Goal: Task Accomplishment & Management: Use online tool/utility

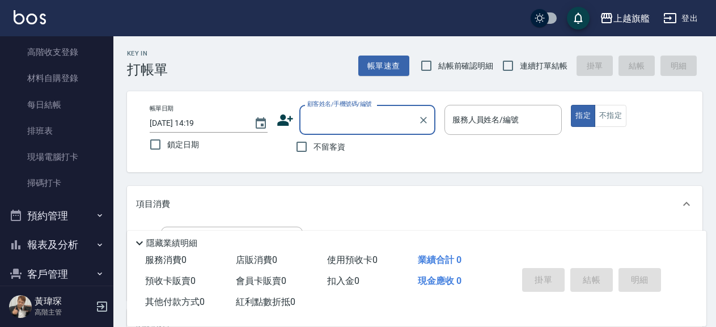
scroll to position [194, 0]
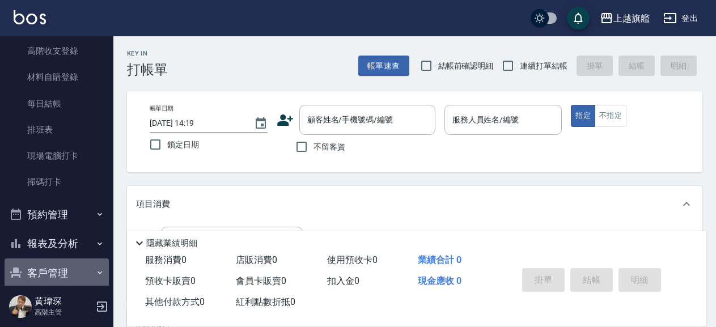
drag, startPoint x: 73, startPoint y: 269, endPoint x: 78, endPoint y: 262, distance: 8.5
click at [74, 269] on button "客戶管理" at bounding box center [57, 273] width 104 height 29
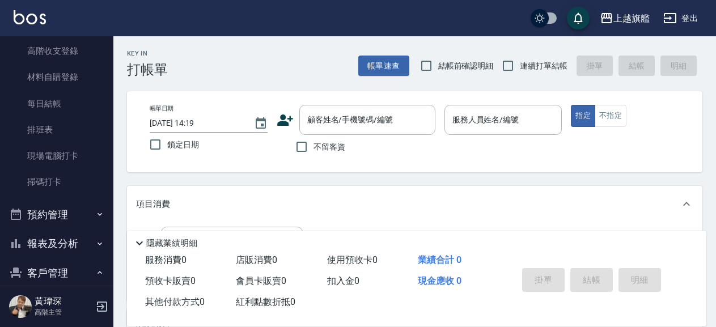
scroll to position [323, 0]
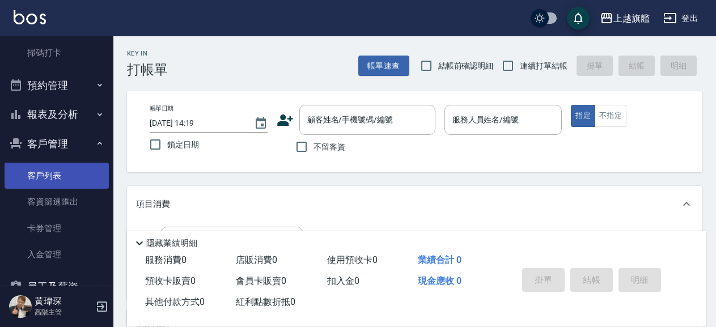
click at [78, 171] on link "客戶列表" at bounding box center [57, 176] width 104 height 26
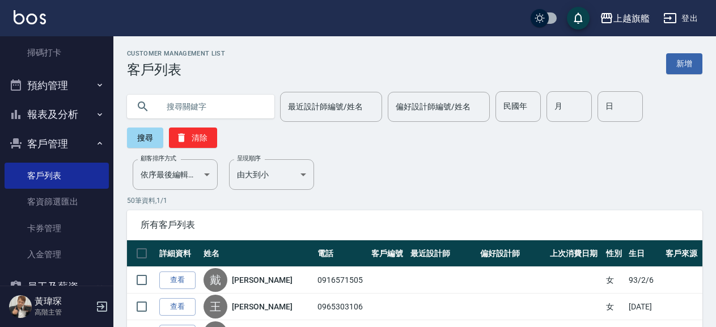
click at [227, 108] on input "text" at bounding box center [212, 106] width 107 height 31
type input "0972906788"
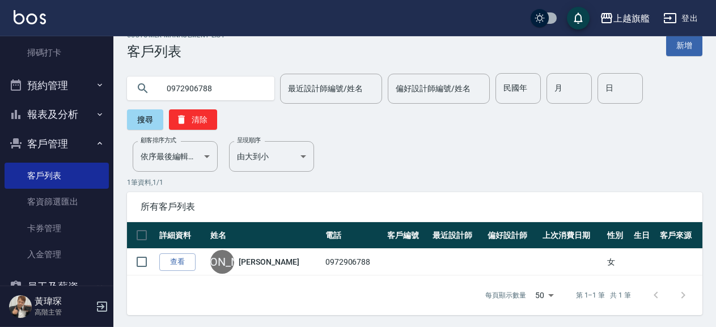
scroll to position [20, 0]
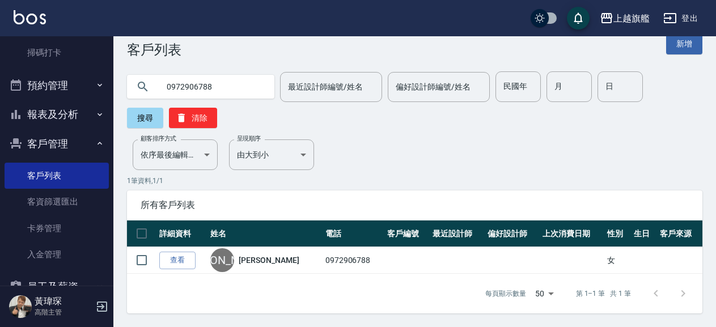
click at [246, 256] on link "詹芸芳" at bounding box center [269, 260] width 60 height 11
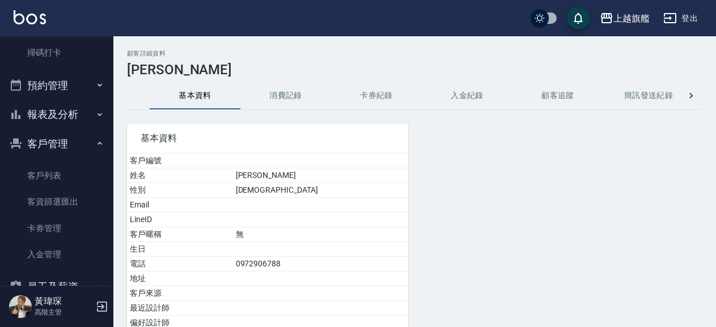
drag, startPoint x: 278, startPoint y: 91, endPoint x: 371, endPoint y: 108, distance: 94.0
click at [282, 91] on button "消費記錄" at bounding box center [285, 95] width 91 height 27
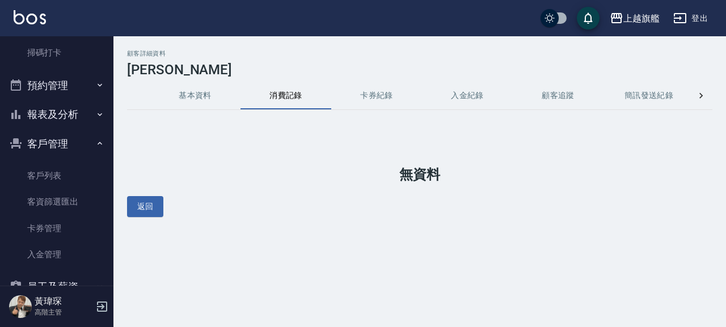
click at [389, 94] on button "卡券紀錄" at bounding box center [376, 95] width 91 height 27
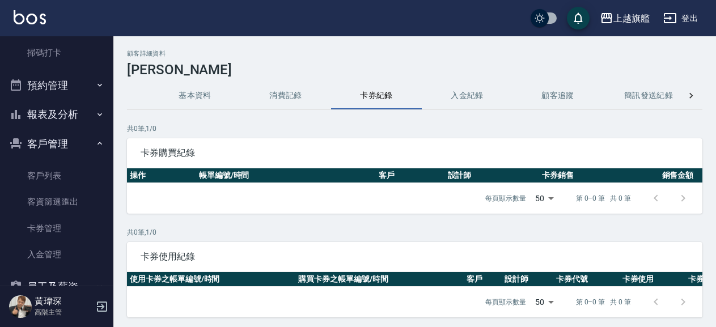
click at [457, 92] on button "入金紀錄" at bounding box center [467, 95] width 91 height 27
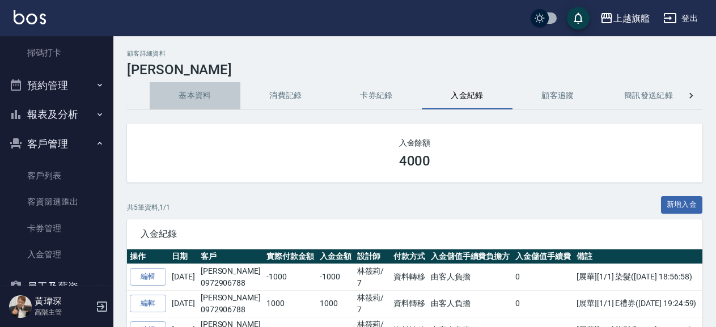
click at [214, 102] on button "基本資料" at bounding box center [195, 95] width 91 height 27
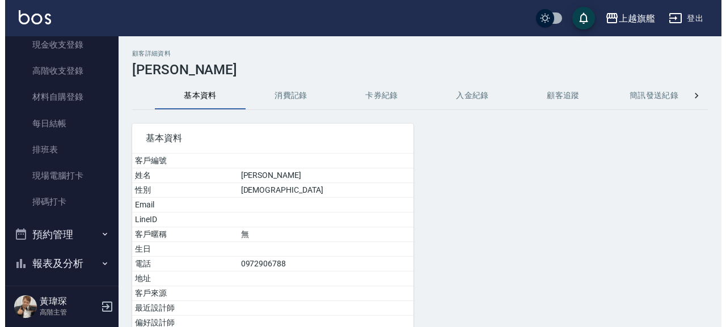
scroll to position [194, 0]
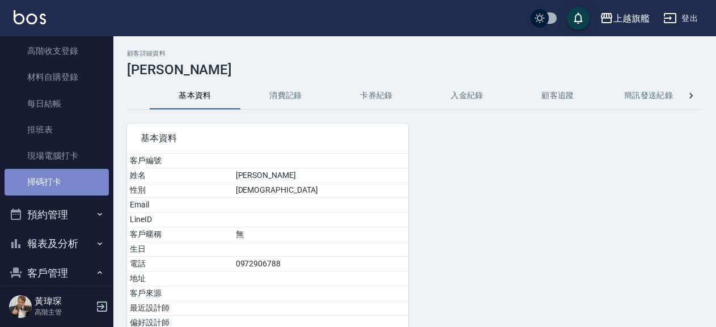
click at [62, 173] on link "掃碼打卡" at bounding box center [57, 182] width 104 height 26
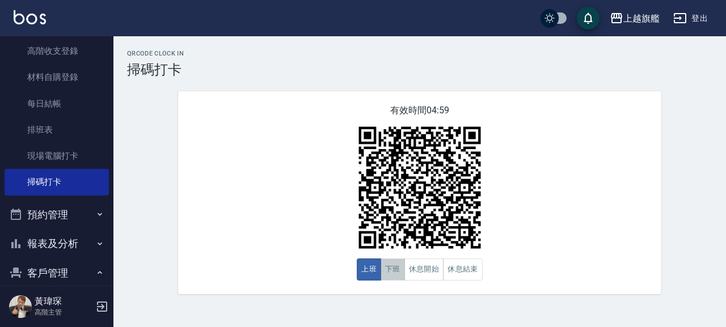
click at [391, 272] on button "下班" at bounding box center [393, 270] width 24 height 22
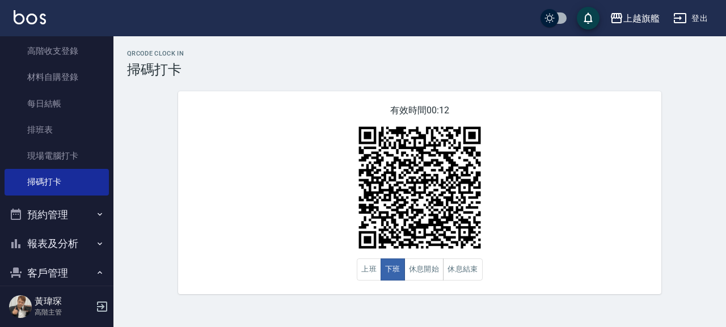
drag, startPoint x: 617, startPoint y: 149, endPoint x: 620, endPoint y: 144, distance: 5.8
click at [619, 147] on div "有效時間 00:12 上班 下班 休息開始 休息結束" at bounding box center [419, 192] width 483 height 203
click at [639, 20] on div "上越旗艦" at bounding box center [641, 18] width 36 height 14
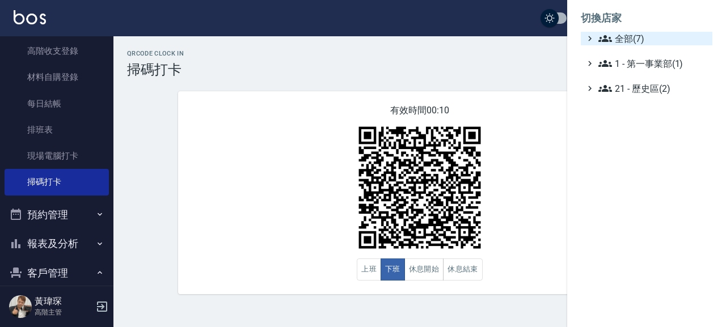
click at [607, 41] on icon at bounding box center [605, 38] width 14 height 7
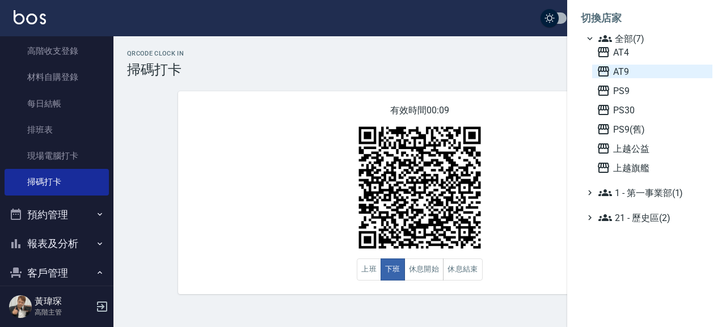
click at [628, 69] on span "AT9" at bounding box center [652, 72] width 111 height 14
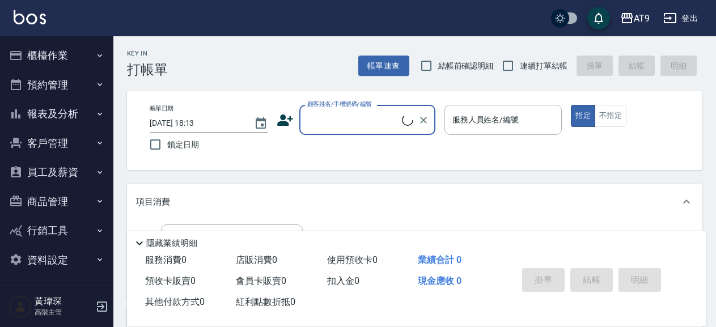
scroll to position [2, 0]
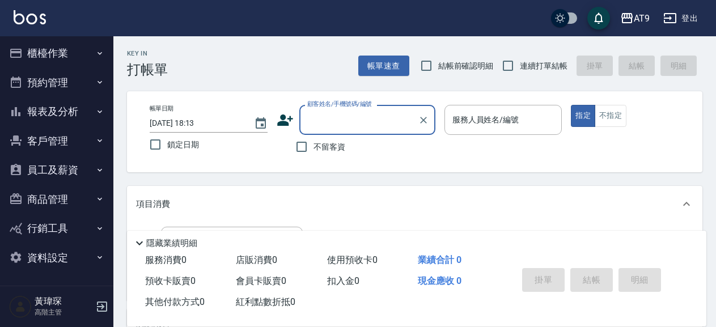
click at [70, 108] on button "報表及分析" at bounding box center [57, 111] width 104 height 29
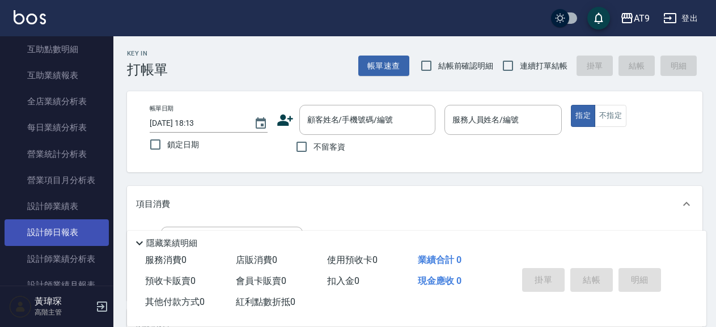
scroll to position [326, 0]
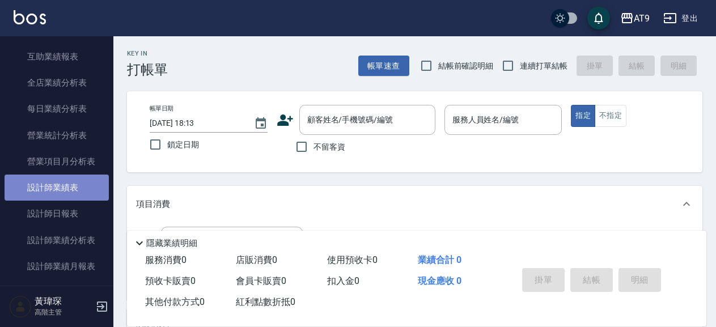
click at [81, 201] on link "設計師業績表" at bounding box center [57, 188] width 104 height 26
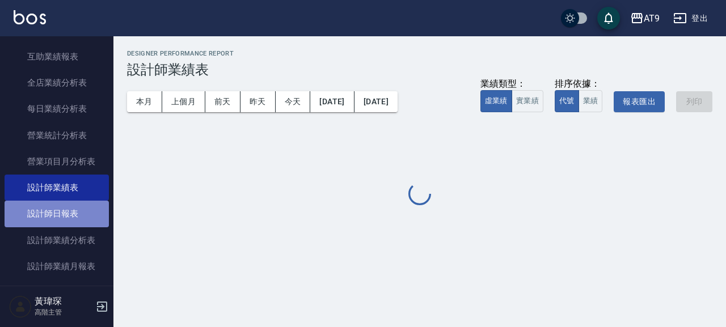
click at [79, 224] on link "設計師日報表" at bounding box center [57, 214] width 104 height 26
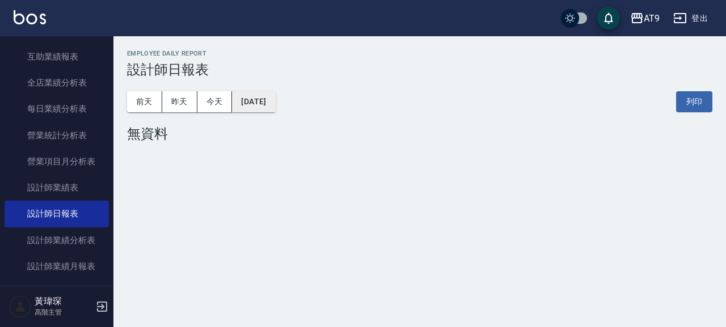
click at [275, 103] on button "2025/09/15" at bounding box center [253, 101] width 43 height 21
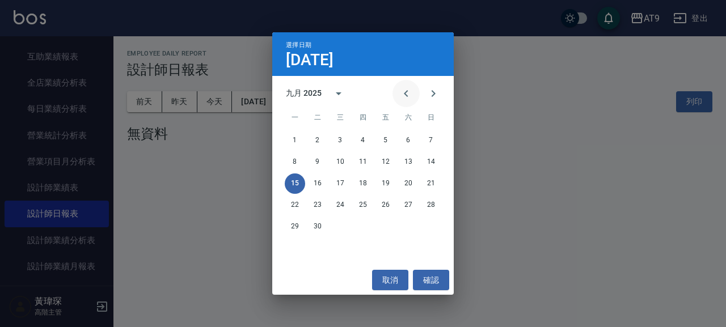
click at [411, 92] on icon "Previous month" at bounding box center [406, 94] width 14 height 14
click at [287, 150] on div "1 2 3" at bounding box center [363, 140] width 182 height 20
click at [287, 164] on button "4" at bounding box center [295, 162] width 20 height 20
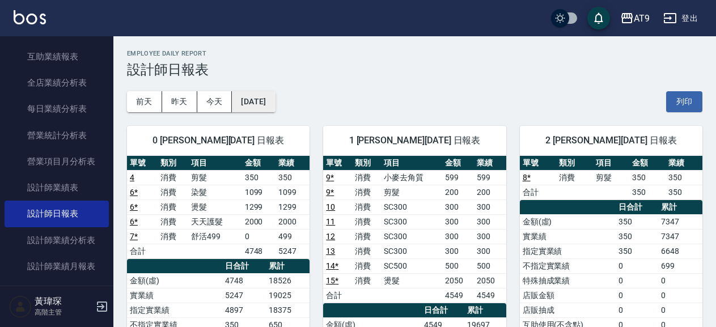
click at [267, 100] on button "2025/08/04" at bounding box center [253, 101] width 43 height 21
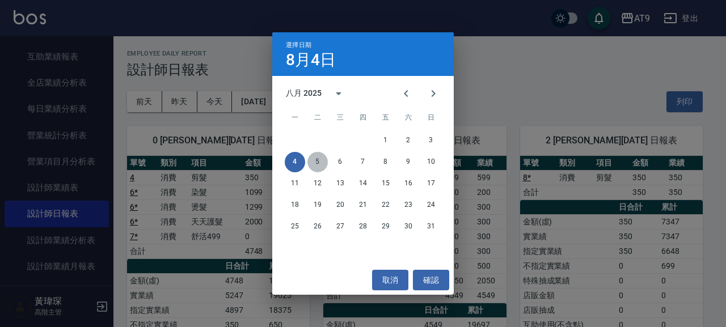
click at [321, 157] on button "5" at bounding box center [317, 162] width 20 height 20
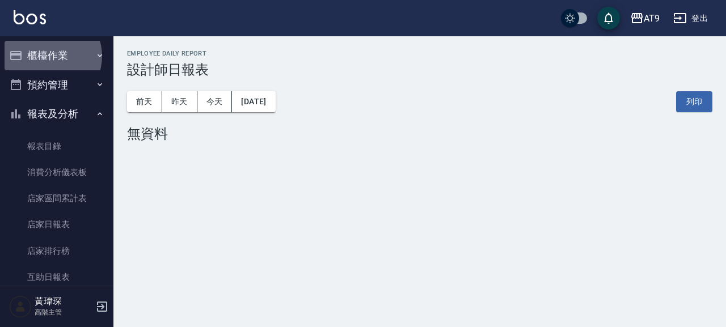
click at [48, 56] on button "櫃檯作業" at bounding box center [57, 55] width 104 height 29
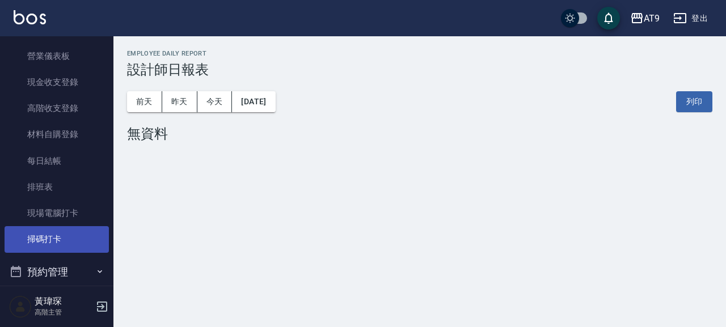
scroll to position [194, 0]
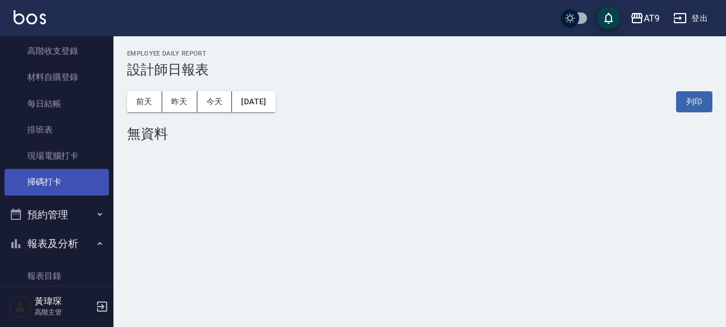
click at [50, 185] on link "掃碼打卡" at bounding box center [57, 182] width 104 height 26
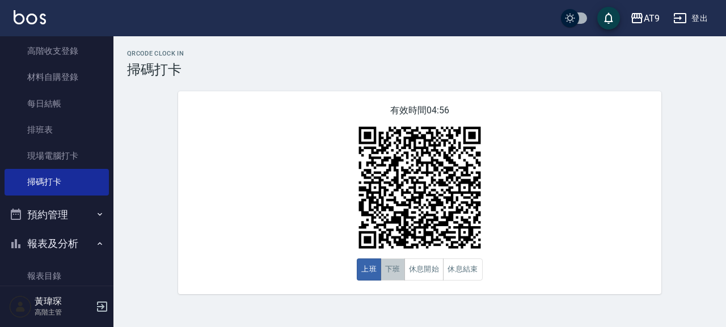
click at [388, 264] on button "下班" at bounding box center [393, 270] width 24 height 22
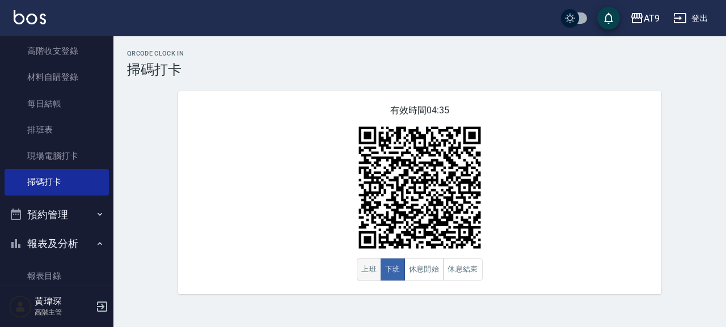
click at [372, 268] on button "上班" at bounding box center [369, 270] width 24 height 22
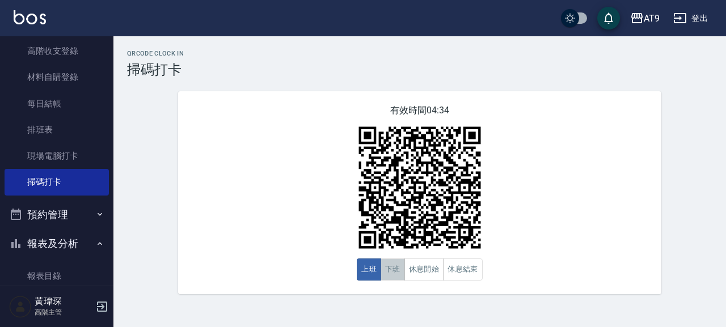
click at [397, 271] on button "下班" at bounding box center [393, 270] width 24 height 22
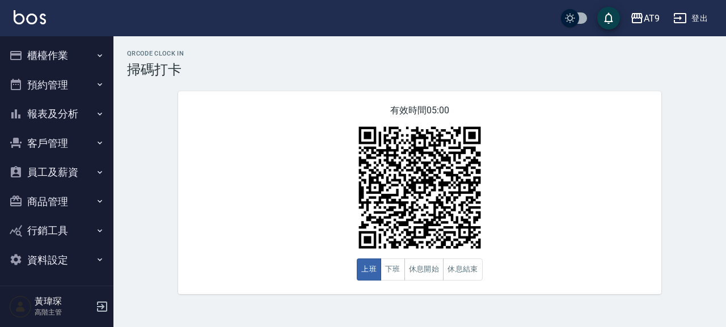
scroll to position [2, 0]
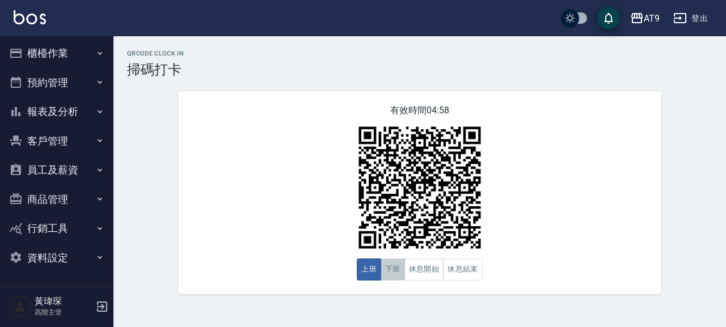
click at [400, 281] on button "下班" at bounding box center [393, 270] width 24 height 22
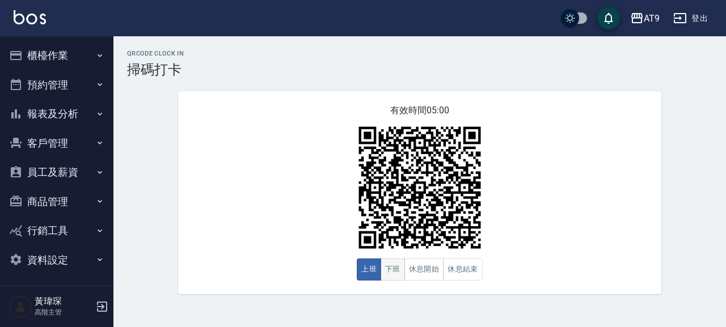
scroll to position [2, 0]
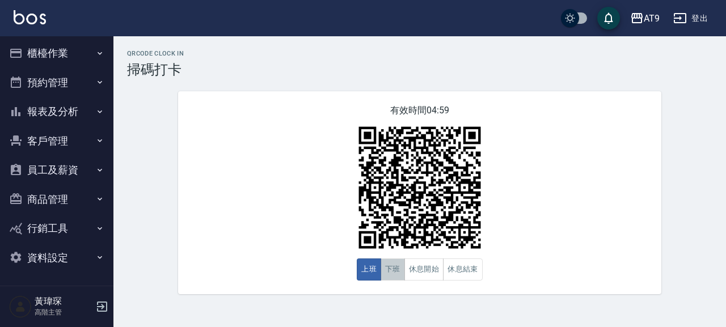
click at [394, 276] on button "下班" at bounding box center [393, 270] width 24 height 22
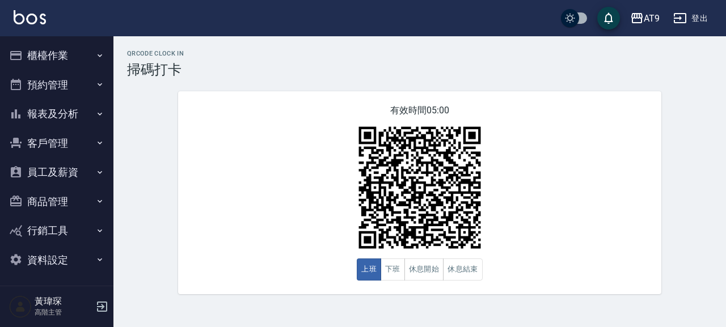
scroll to position [2, 0]
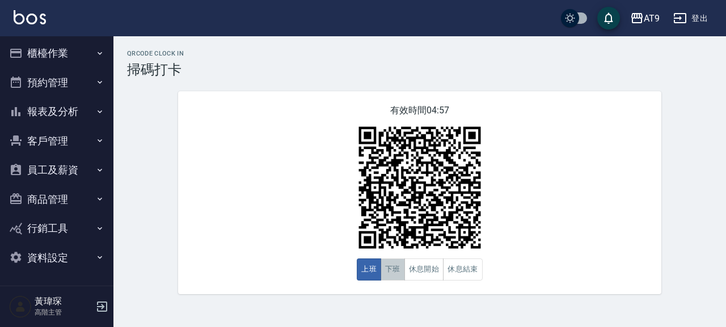
click at [394, 268] on button "下班" at bounding box center [393, 270] width 24 height 22
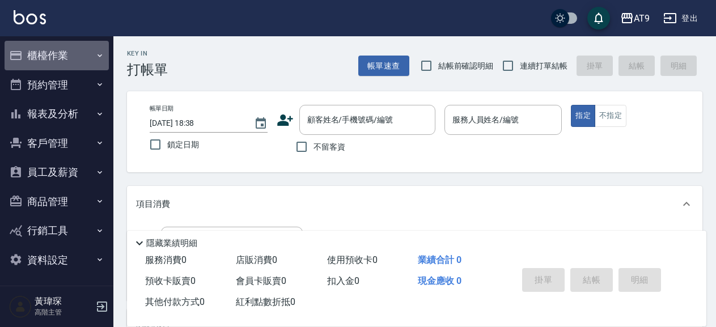
click at [70, 56] on button "櫃檯作業" at bounding box center [57, 55] width 104 height 29
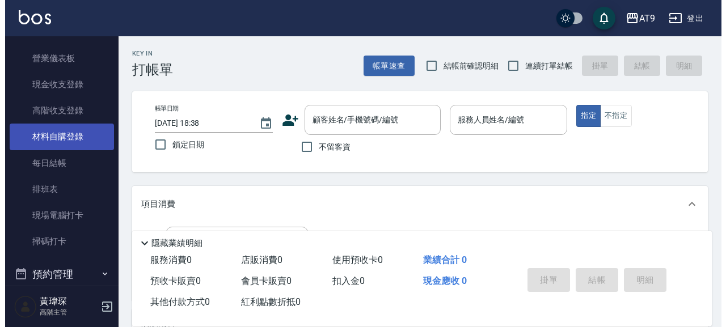
scroll to position [194, 0]
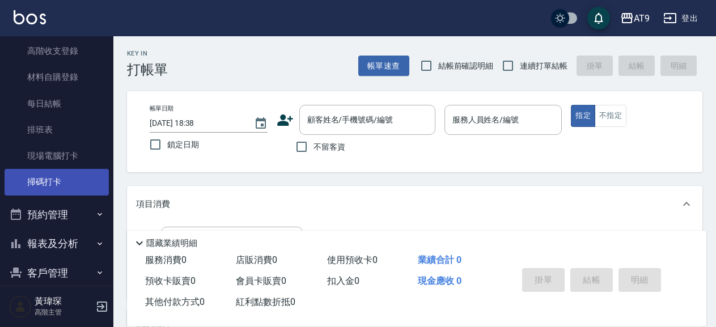
click at [44, 180] on link "掃碼打卡" at bounding box center [57, 182] width 104 height 26
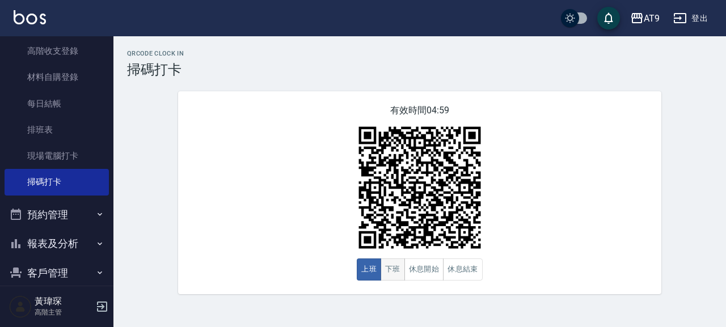
click at [387, 269] on button "下班" at bounding box center [393, 270] width 24 height 22
